Goal: Information Seeking & Learning: Learn about a topic

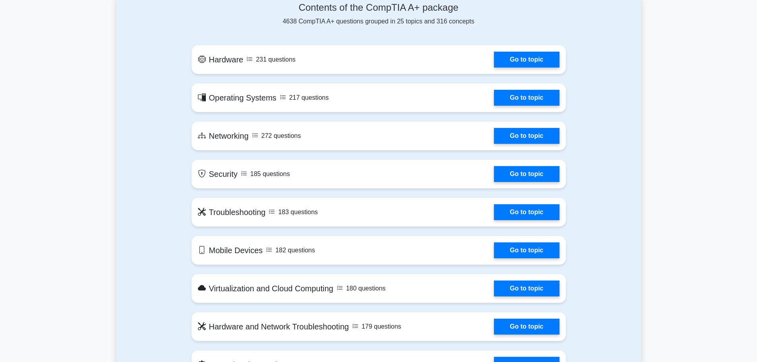
scroll to position [358, 0]
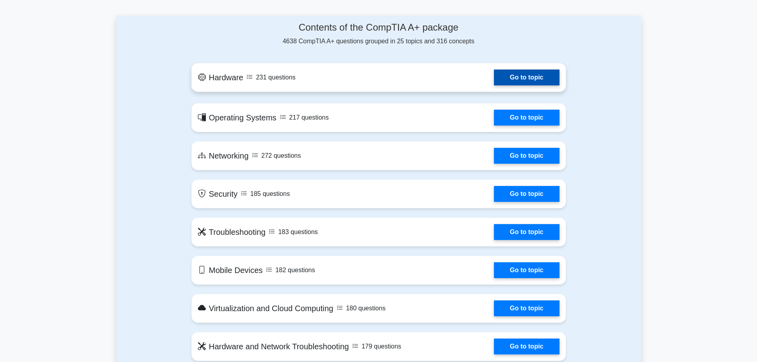
click at [515, 78] on link "Go to topic" at bounding box center [526, 78] width 65 height 16
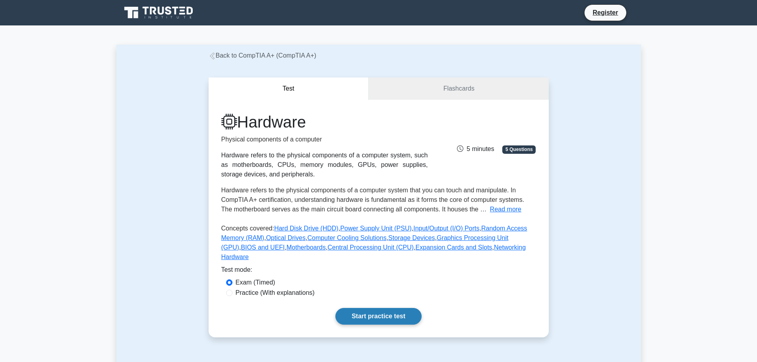
click at [379, 311] on link "Start practice test" at bounding box center [379, 316] width 86 height 17
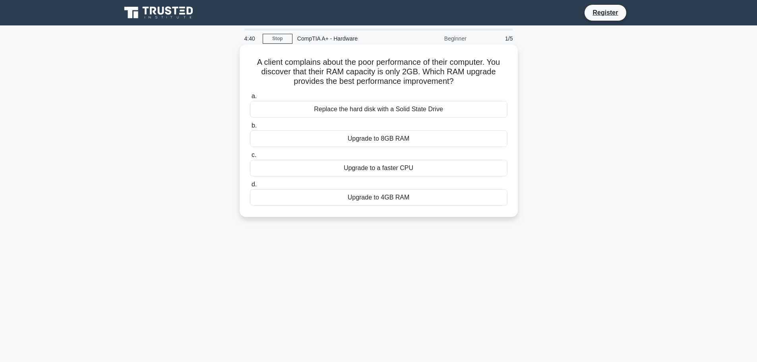
click at [349, 143] on div "Upgrade to 8GB RAM" at bounding box center [379, 138] width 258 height 17
click at [250, 128] on input "b. Upgrade to 8GB RAM" at bounding box center [250, 125] width 0 height 5
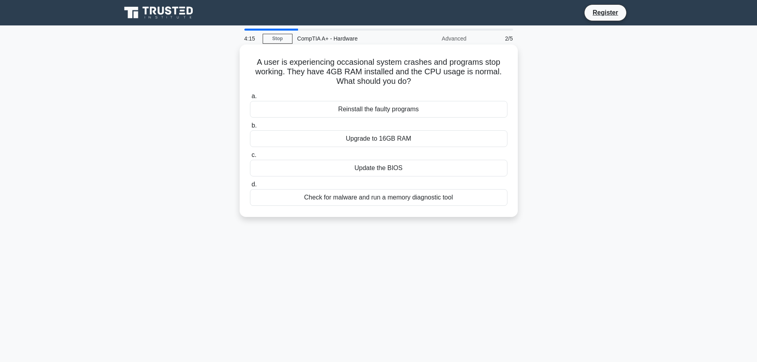
click at [384, 197] on div "Check for malware and run a memory diagnostic tool" at bounding box center [379, 197] width 258 height 17
click at [250, 187] on input "d. Check for malware and run a memory diagnostic tool" at bounding box center [250, 184] width 0 height 5
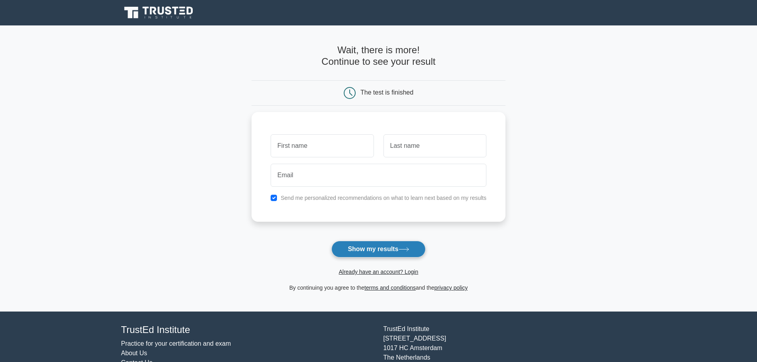
click at [385, 253] on button "Show my results" at bounding box center [379, 249] width 94 height 17
click at [202, 209] on main "Wait, there is more! Continue to see your result The test is finished and the" at bounding box center [378, 168] width 757 height 286
